Goal: Find specific page/section: Find specific page/section

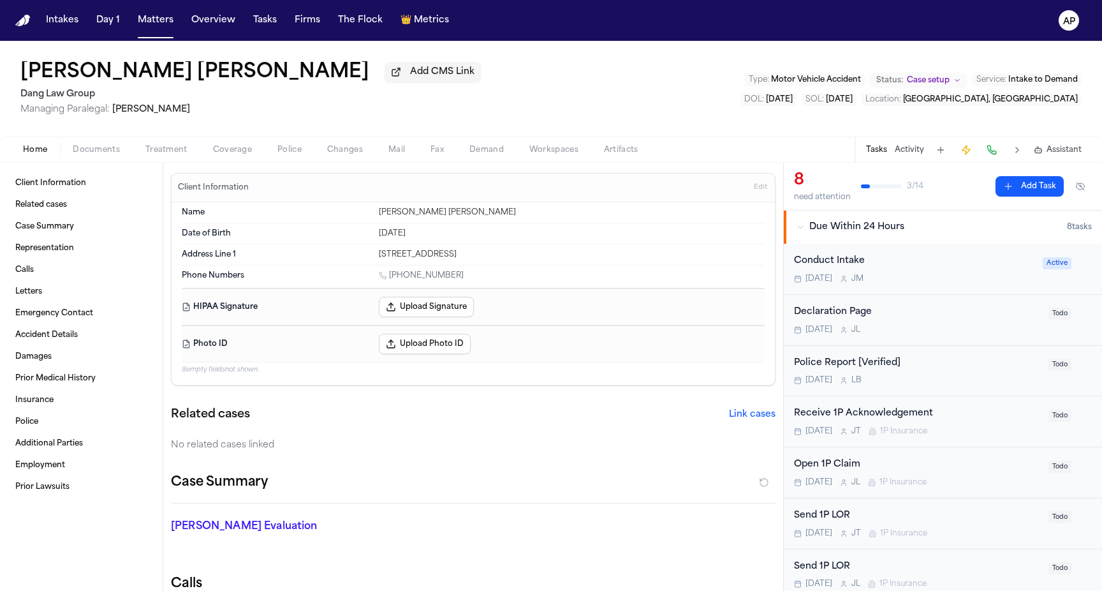
click at [282, 140] on div "Home Documents Treatment Coverage Police Changes Mail Fax Demand Workspaces Art…" at bounding box center [551, 150] width 1102 height 26
click at [282, 145] on span "Police" at bounding box center [289, 150] width 24 height 10
